Goal: Find specific page/section: Find specific page/section

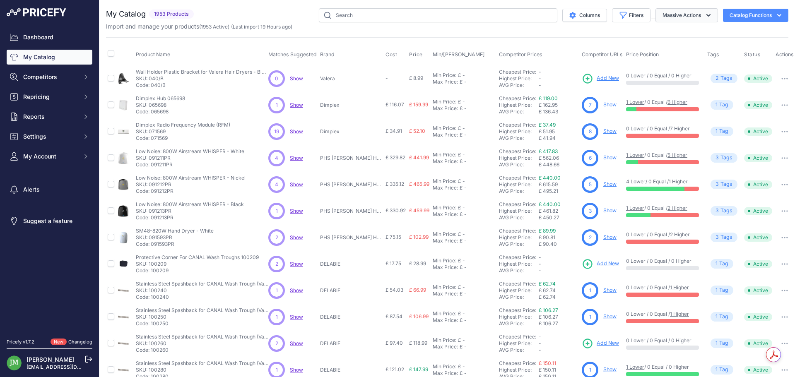
click at [686, 14] on button "Massive Actions" at bounding box center [686, 15] width 62 height 14
click at [620, 17] on button "Filters" at bounding box center [631, 15] width 38 height 14
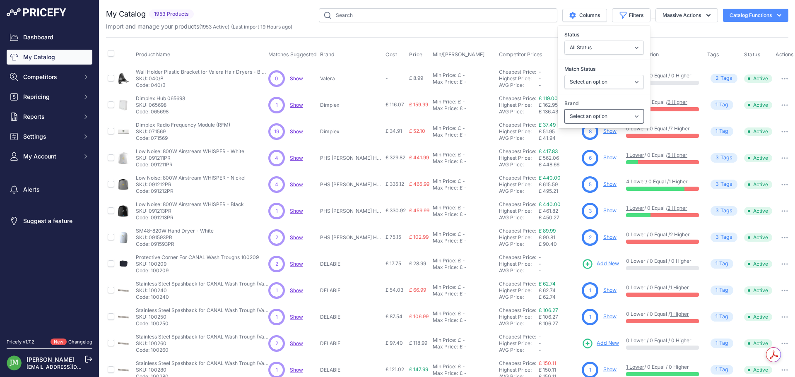
click at [580, 115] on select "Select an option AirDri Hand Dryers [PERSON_NAME] APL Hand Dryers AQUAZONE Aris…" at bounding box center [603, 116] width 79 height 14
select select "Dyson"
click at [564, 109] on select "Select an option AirDri Hand Dryers [PERSON_NAME] APL Hand Dryers AQUAZONE Aris…" at bounding box center [603, 116] width 79 height 14
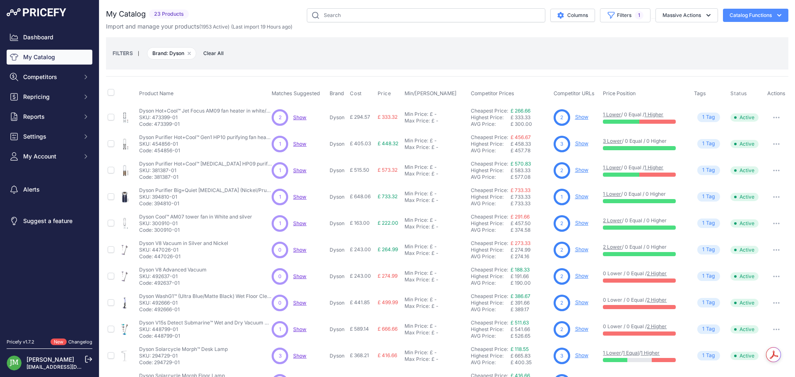
click at [499, 39] on div "FILTERS | Brand: Dyson Remove filter option Clear All" at bounding box center [447, 53] width 682 height 32
click at [615, 12] on button "Filters 1" at bounding box center [625, 15] width 50 height 14
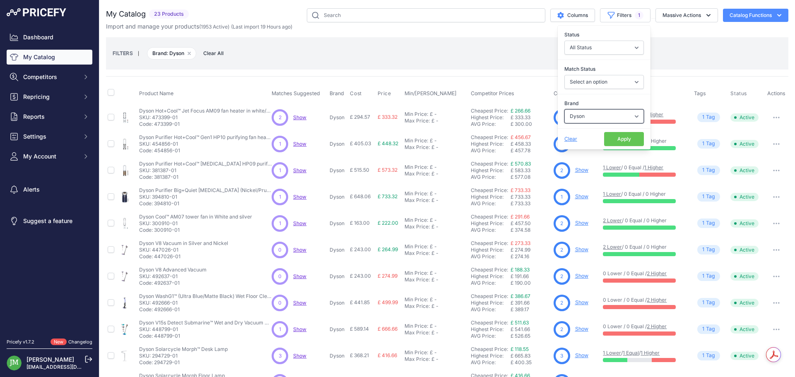
click at [591, 118] on select "Select an option AirDri Hand Dryers [PERSON_NAME] APL Hand Dryers AQUAZONE Aris…" at bounding box center [603, 116] width 79 height 14
select select "Dyson Airblade Hand Dryers"
click at [564, 109] on select "Select an option AirDri Hand Dryers [PERSON_NAME] APL Hand Dryers AQUAZONE Aris…" at bounding box center [603, 116] width 79 height 14
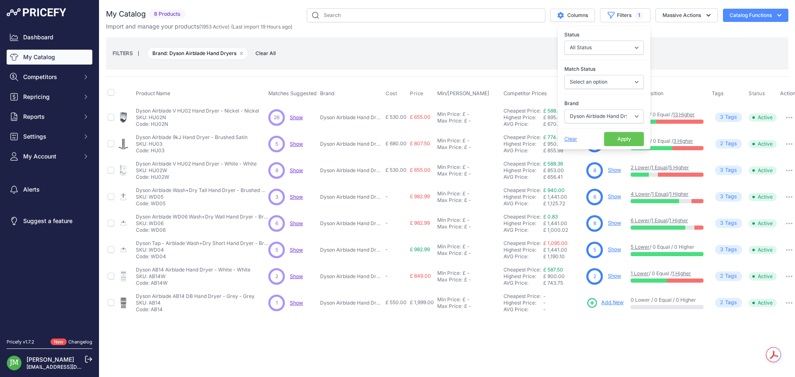
click at [482, 38] on div "FILTERS | Brand: Dyson Airblade Hand Dryers Remove filter option Clear All" at bounding box center [447, 53] width 682 height 32
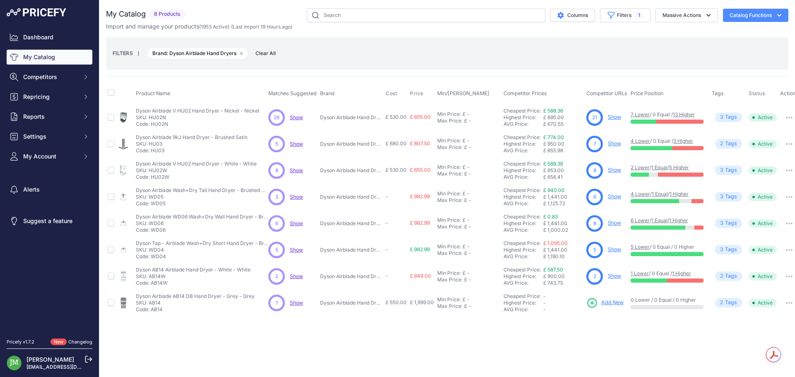
click at [617, 119] on link "Show" at bounding box center [614, 117] width 13 height 6
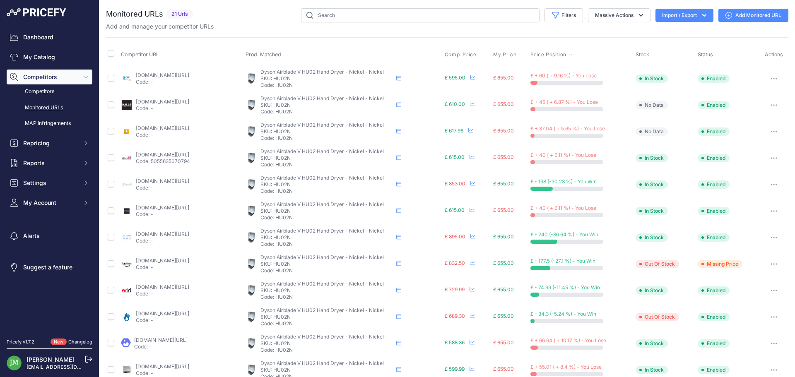
click at [557, 57] on span "Price Position" at bounding box center [548, 54] width 36 height 7
